Goal: Task Accomplishment & Management: Manage account settings

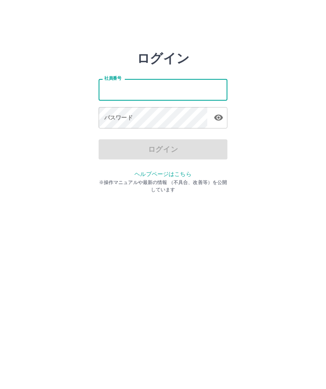
click at [112, 89] on input "社員番号" at bounding box center [163, 89] width 129 height 21
type input "*******"
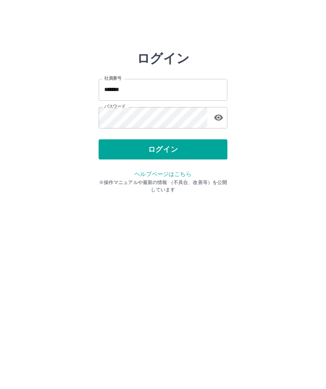
click at [176, 141] on button "ログイン" at bounding box center [163, 149] width 129 height 20
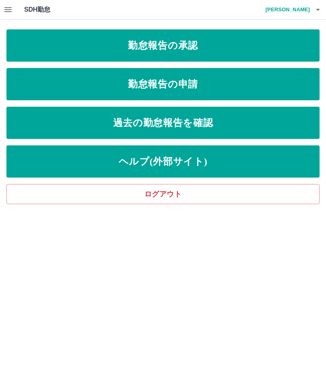
click at [196, 50] on link "勤怠報告の承認" at bounding box center [162, 45] width 313 height 32
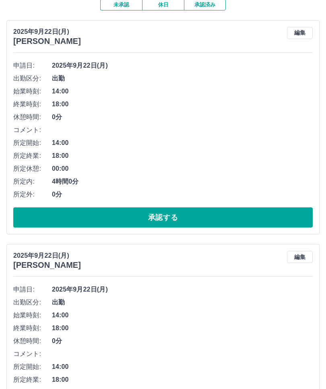
scroll to position [76, 0]
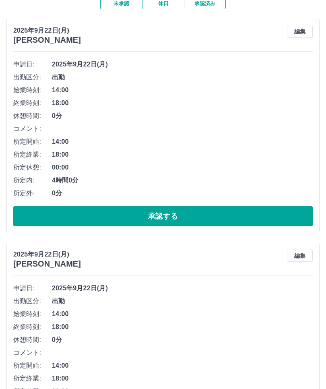
click at [169, 213] on button "承認する" at bounding box center [163, 217] width 300 height 20
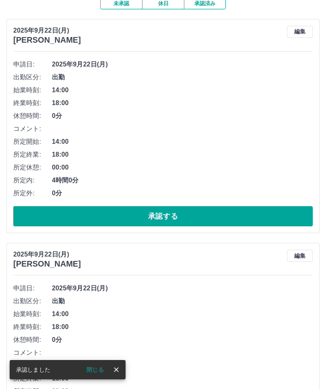
click at [159, 206] on button "承認する" at bounding box center [163, 216] width 300 height 20
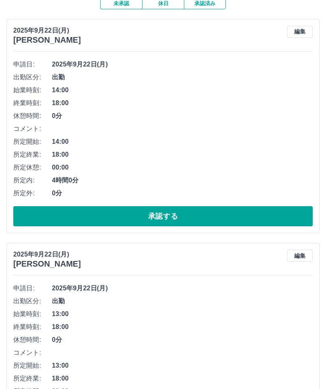
click at [166, 214] on button "承認する" at bounding box center [163, 216] width 300 height 20
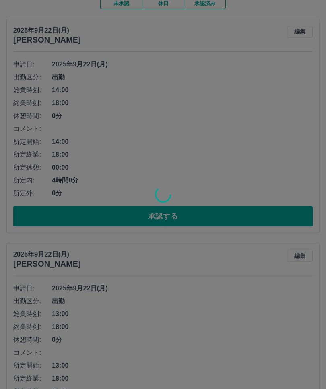
scroll to position [0, 0]
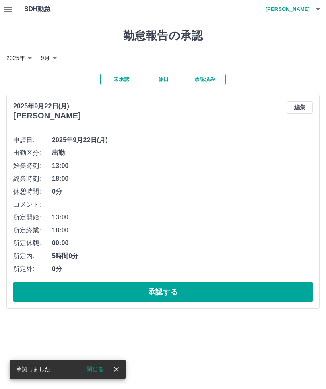
click at [174, 290] on button "承認する" at bounding box center [163, 292] width 300 height 20
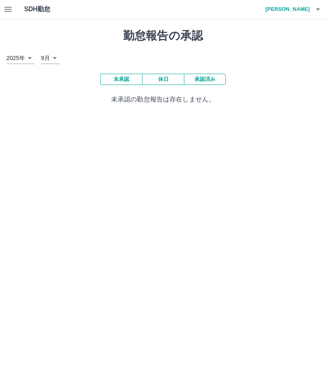
click at [321, 5] on icon "button" at bounding box center [318, 10] width 10 height 10
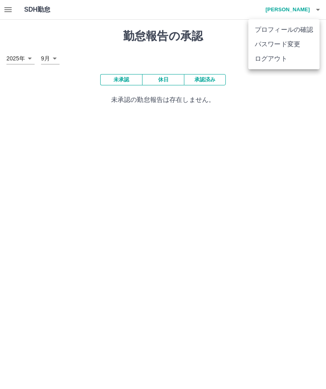
click at [277, 62] on li "ログアウト" at bounding box center [284, 59] width 71 height 14
